Goal: Transaction & Acquisition: Purchase product/service

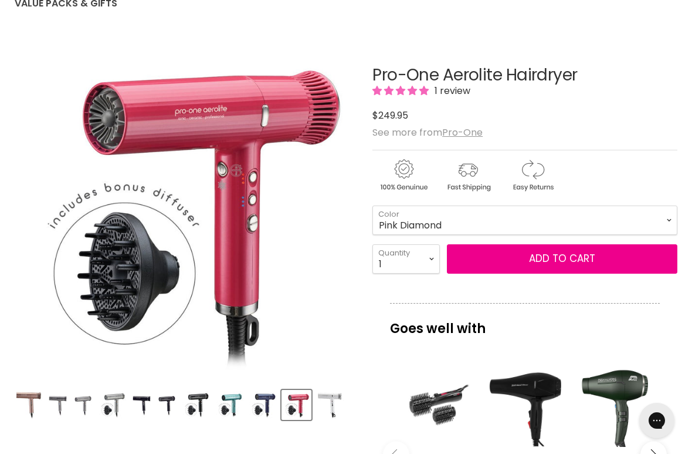
click at [341, 405] on img "Product thumbnails" at bounding box center [330, 405] width 28 height 28
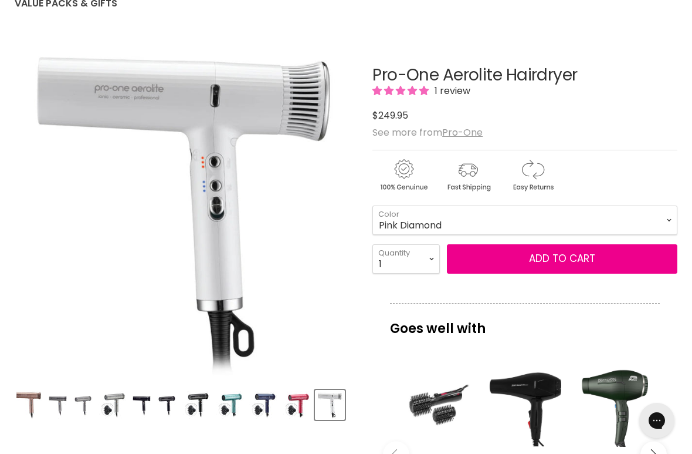
click at [269, 407] on img "Product thumbnails" at bounding box center [263, 405] width 28 height 28
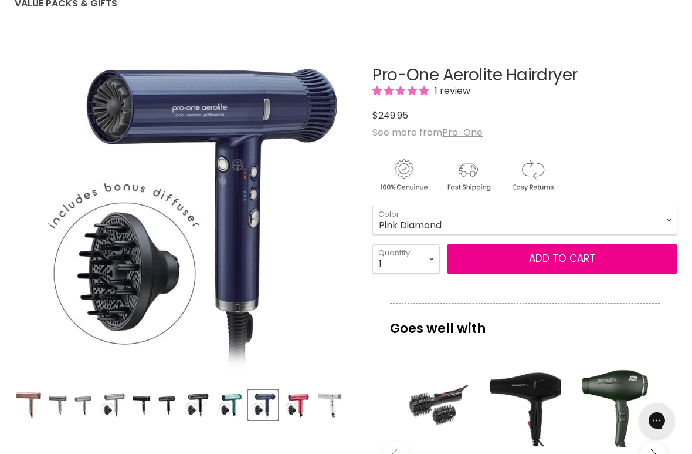
click at [238, 418] on img "Product thumbnails" at bounding box center [230, 405] width 28 height 28
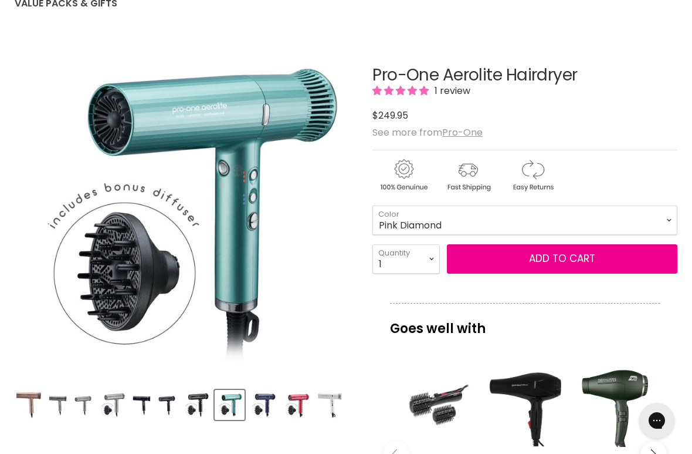
click at [209, 407] on img "Product thumbnails" at bounding box center [196, 405] width 28 height 28
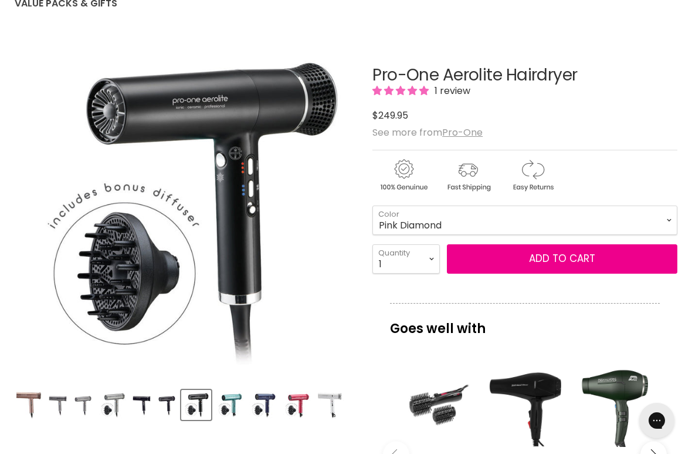
click at [171, 407] on img "Product thumbnails" at bounding box center [166, 405] width 19 height 28
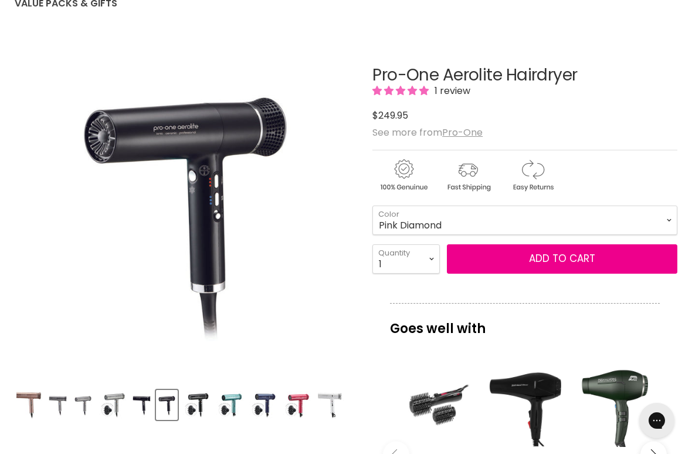
click at [147, 413] on img "Product thumbnails" at bounding box center [141, 405] width 19 height 28
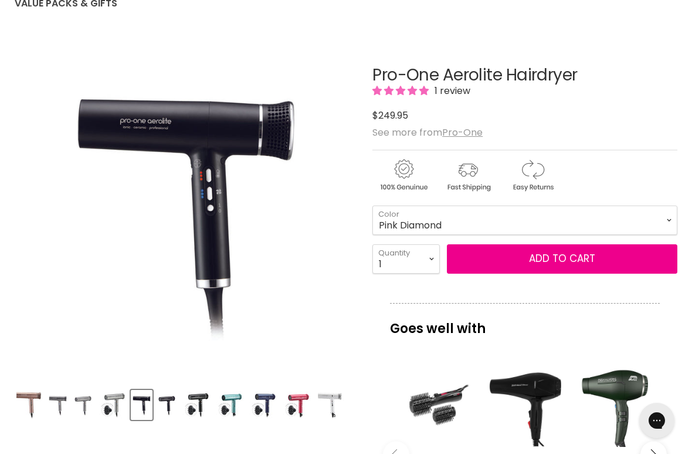
click at [119, 408] on img "Product thumbnails" at bounding box center [113, 405] width 28 height 28
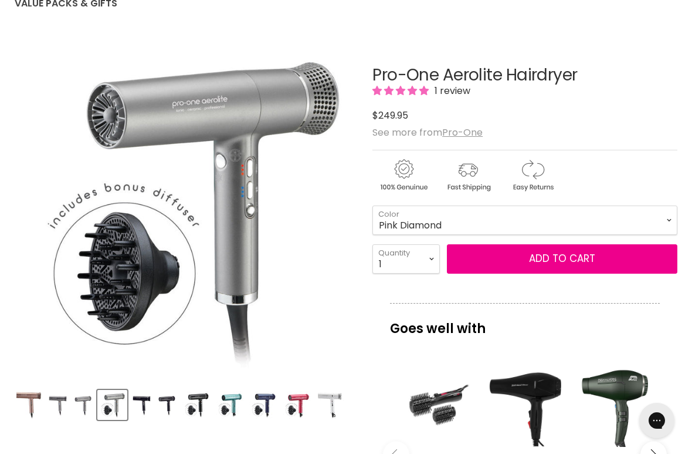
click at [89, 408] on img "Product thumbnails" at bounding box center [82, 405] width 19 height 28
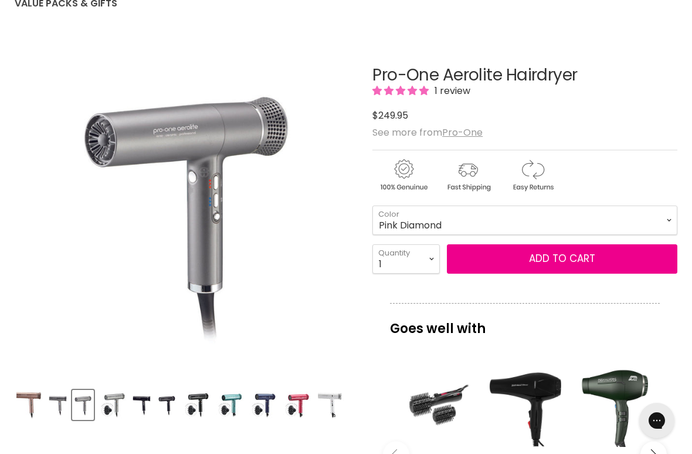
click at [64, 411] on img "Product thumbnails" at bounding box center [57, 405] width 19 height 28
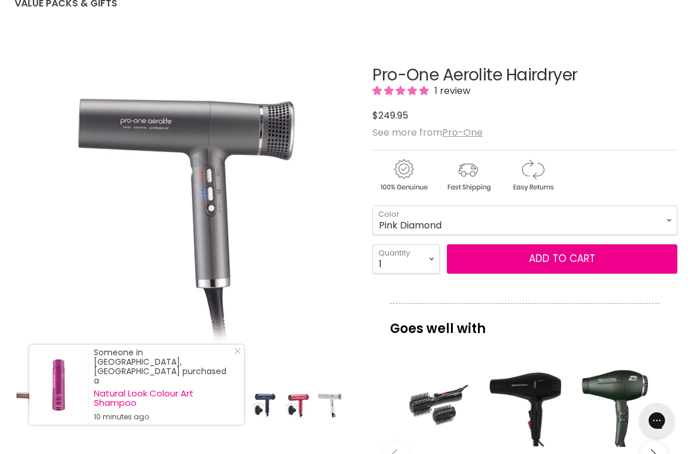
click at [35, 402] on link "Visit product page" at bounding box center [58, 384] width 59 height 80
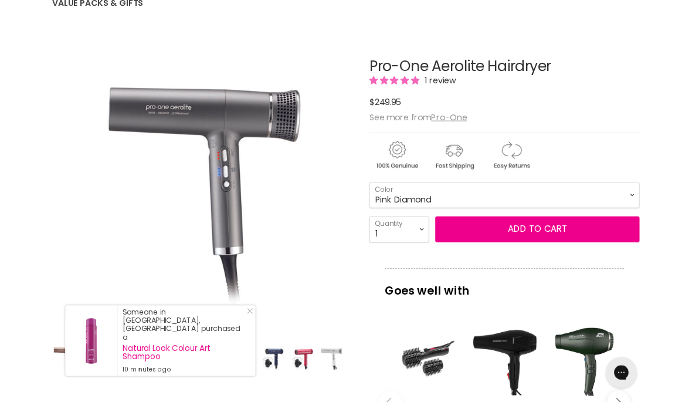
scroll to position [139, 0]
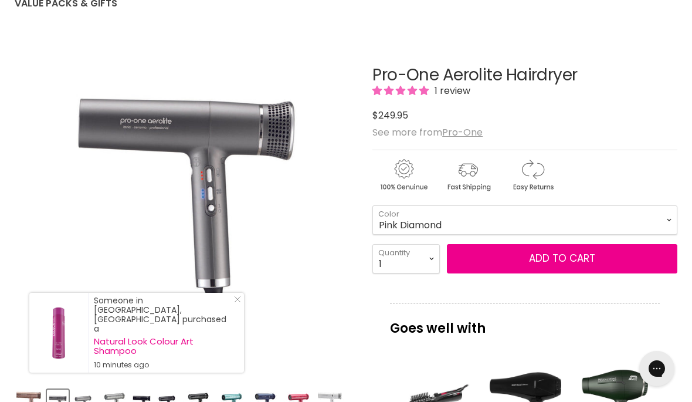
click at [21, 398] on img "Product thumbnails" at bounding box center [29, 405] width 26 height 28
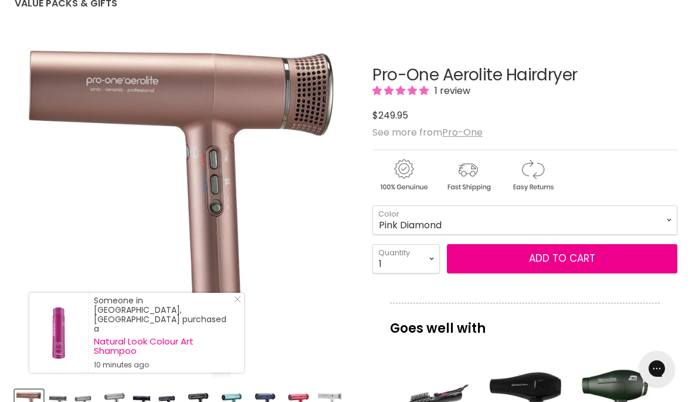
click at [300, 400] on img "Product thumbnails" at bounding box center [297, 405] width 28 height 28
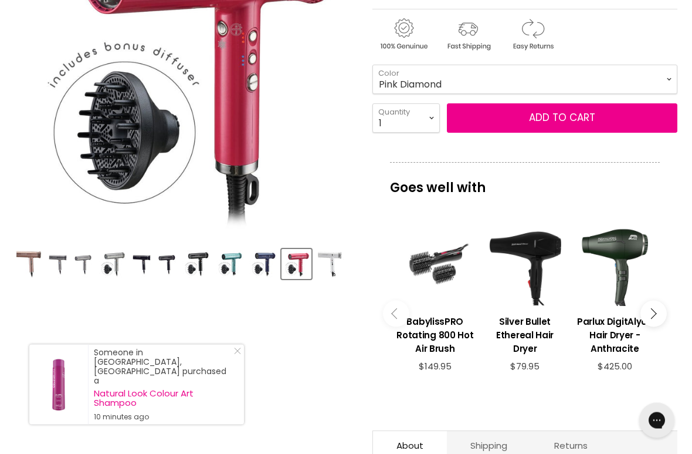
scroll to position [280, 0]
click at [239, 359] on link "Close Icon" at bounding box center [235, 353] width 12 height 12
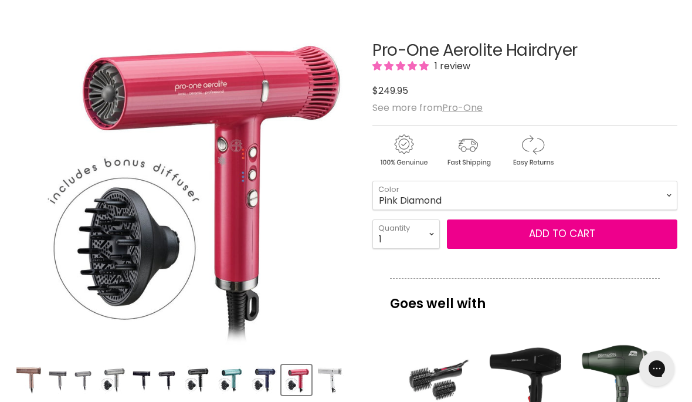
scroll to position [153, 0]
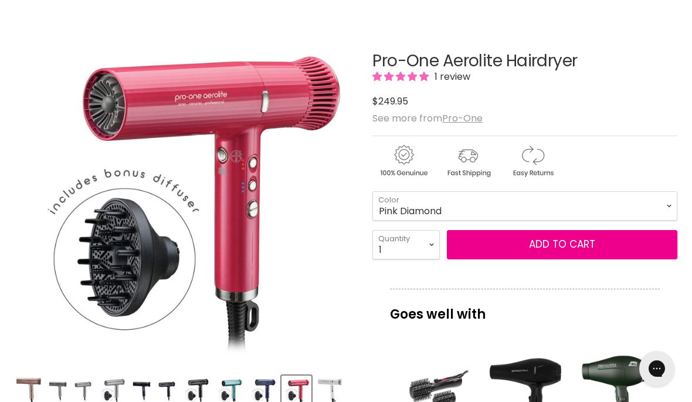
click at [340, 387] on img "Product thumbnails" at bounding box center [330, 391] width 28 height 28
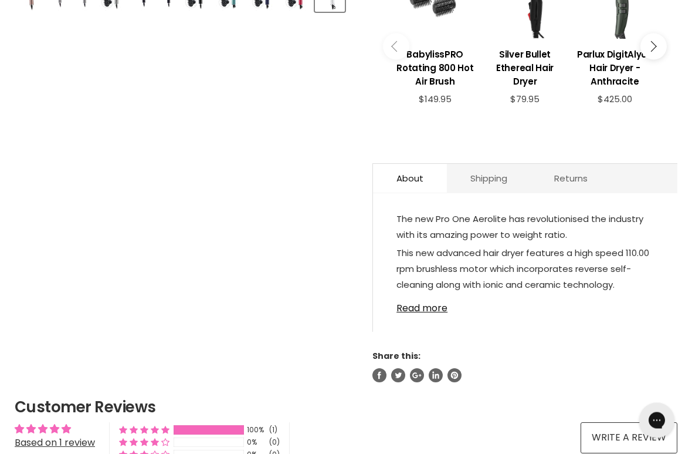
scroll to position [547, 0]
click at [423, 313] on link "Read more" at bounding box center [526, 305] width 258 height 18
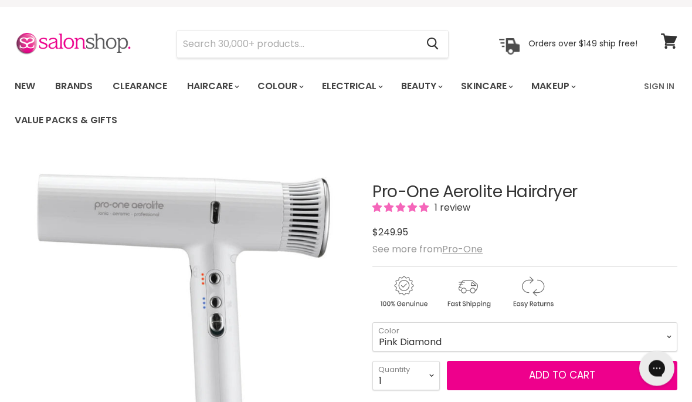
scroll to position [0, 0]
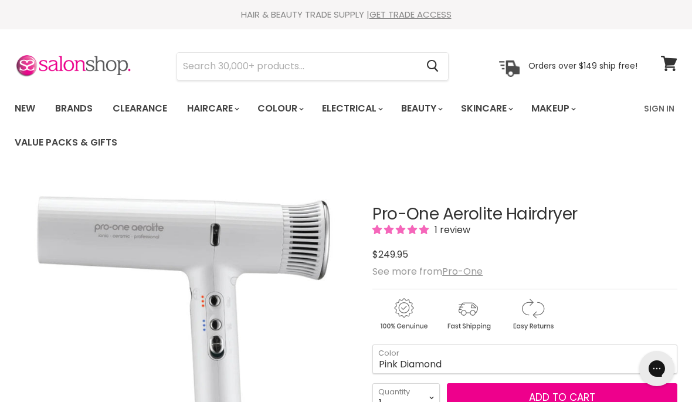
click at [468, 273] on u "Pro-One" at bounding box center [462, 271] width 40 height 13
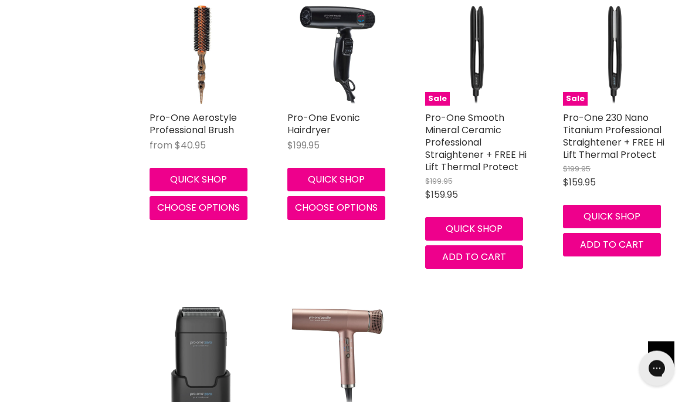
scroll to position [572, 0]
